Goal: Contribute content: Add original content to the website for others to see

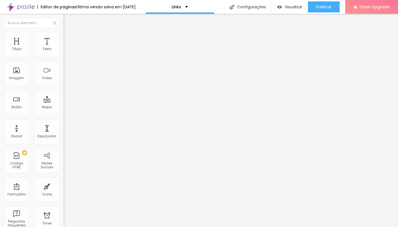
click at [64, 114] on input "[URL][DOMAIN_NAME]" at bounding box center [97, 111] width 66 height 6
paste input "pre-casamento/1544108-[PERSON_NAME]"
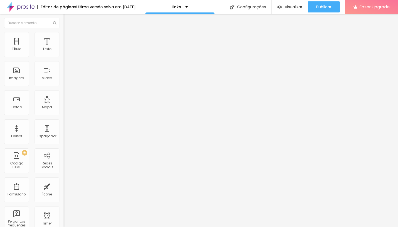
type input "[URL][DOMAIN_NAME]"
click at [64, 52] on input "Casamento [PERSON_NAME] e [PERSON_NAME]" at bounding box center [97, 49] width 66 height 6
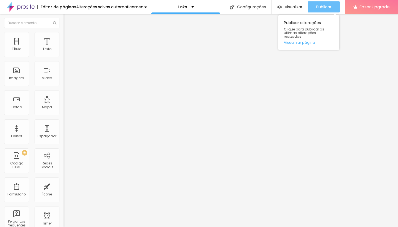
type input "Pré casamento em [GEOGRAPHIC_DATA]"
click at [326, 11] on div "Publicar" at bounding box center [323, 6] width 15 height 11
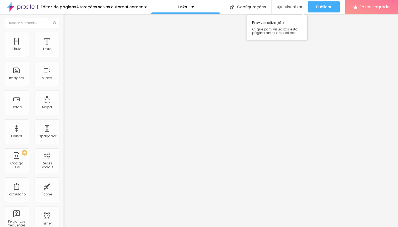
click at [295, 9] on span "Visualizar" at bounding box center [294, 7] width 18 height 4
